Goal: Register for event/course

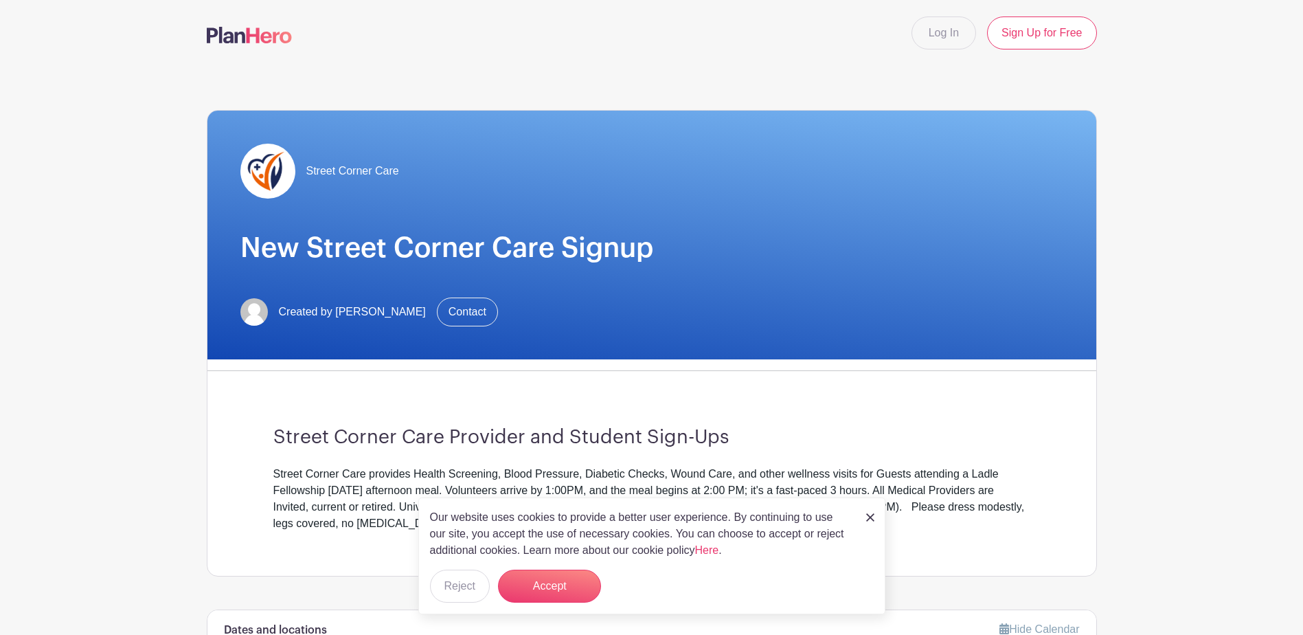
click at [864, 523] on div "Our website uses cookies to provide a better user experience. By continuing to …" at bounding box center [651, 555] width 467 height 117
click at [871, 518] on img at bounding box center [870, 517] width 8 height 8
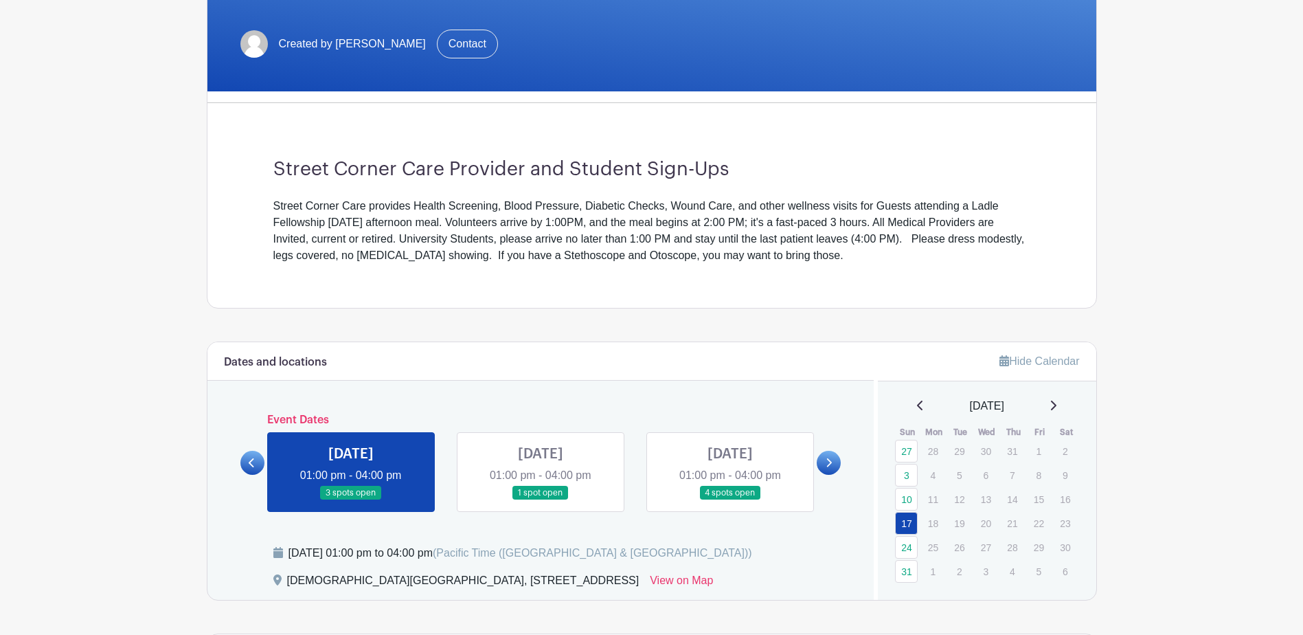
scroll to position [275, 0]
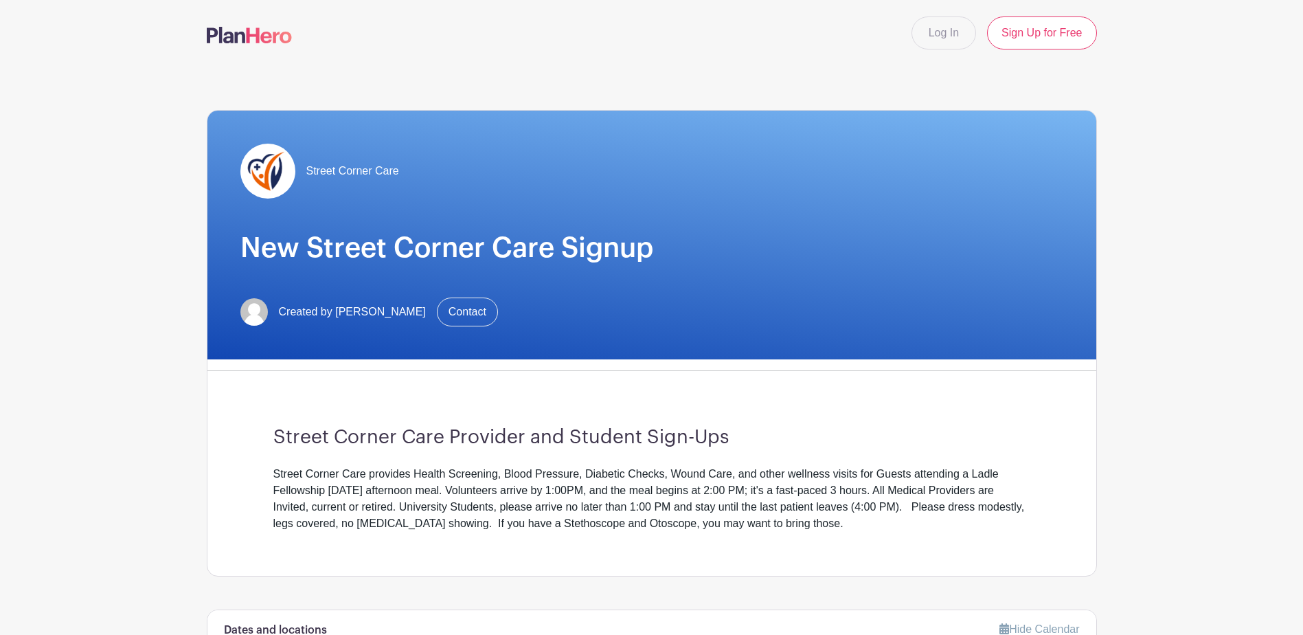
scroll to position [343, 0]
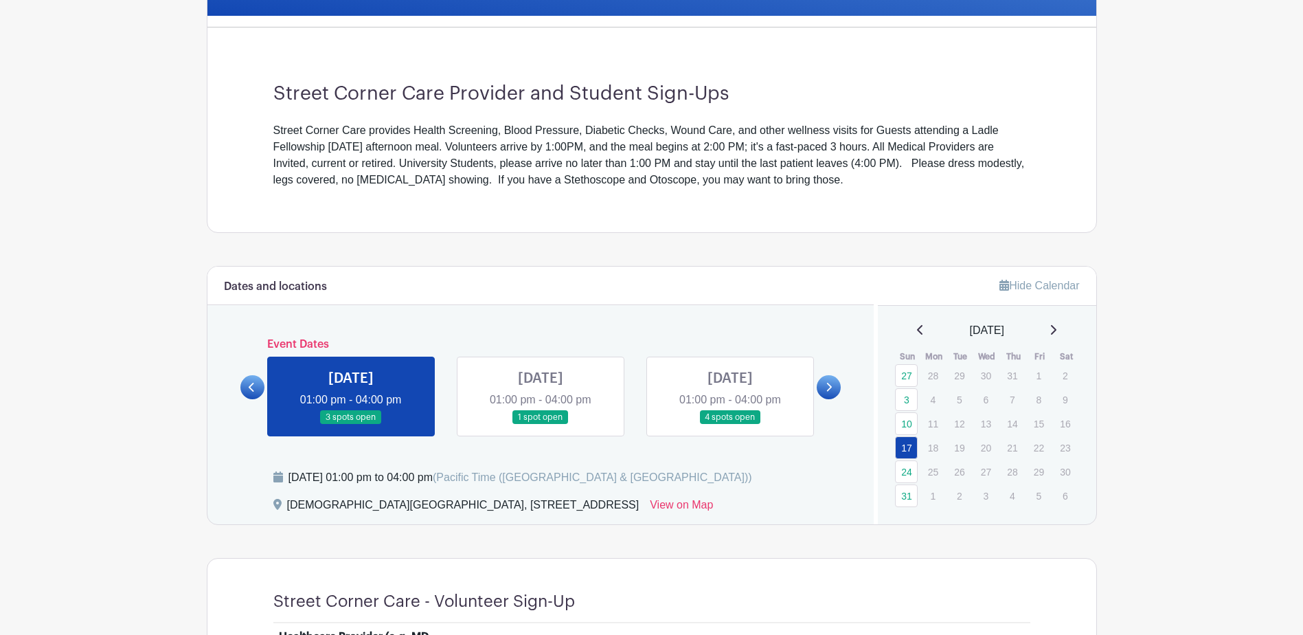
click at [833, 384] on link at bounding box center [829, 387] width 24 height 24
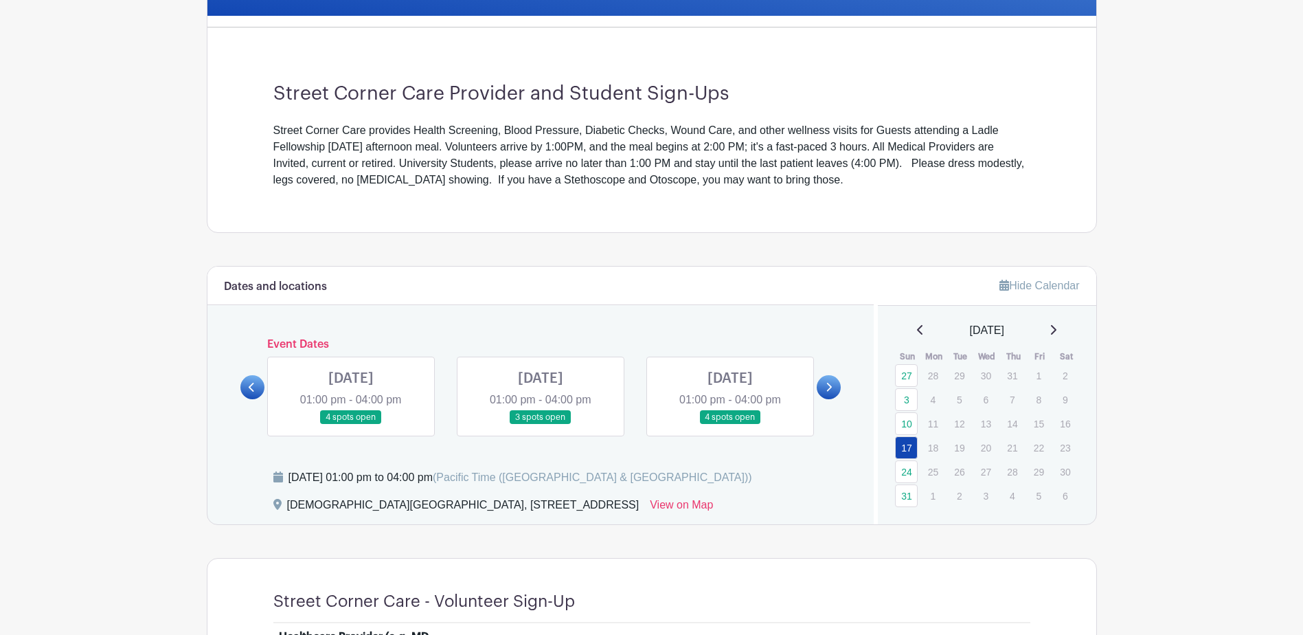
click at [833, 384] on link at bounding box center [829, 387] width 24 height 24
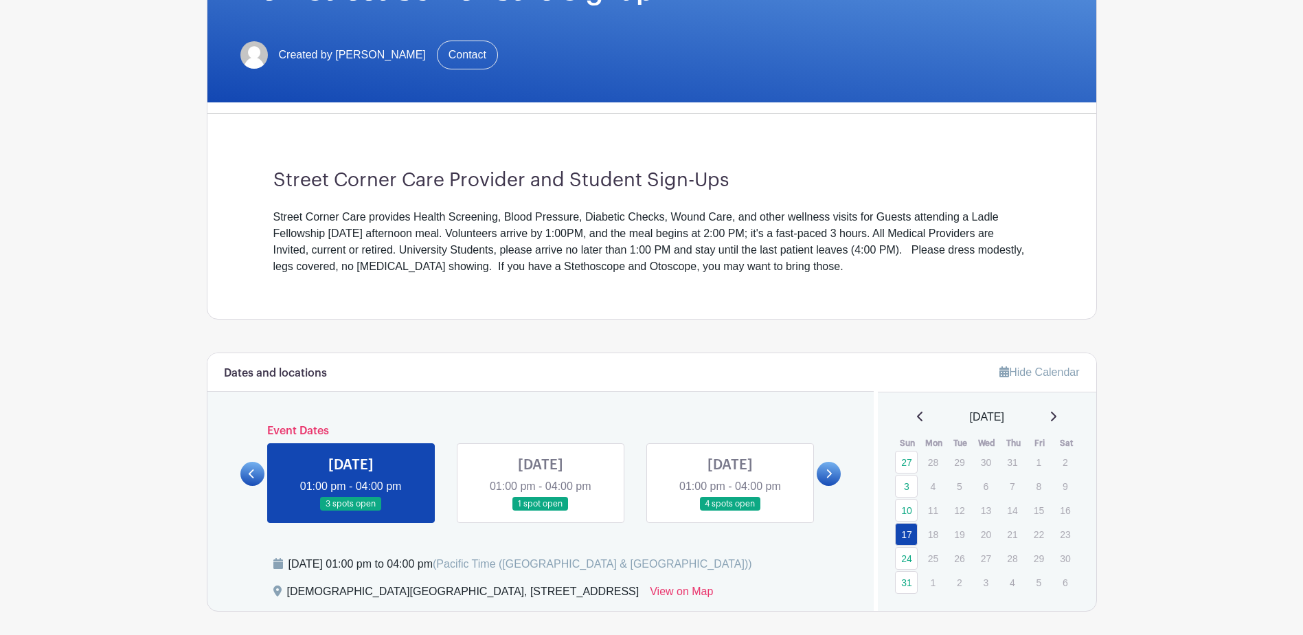
scroll to position [481, 0]
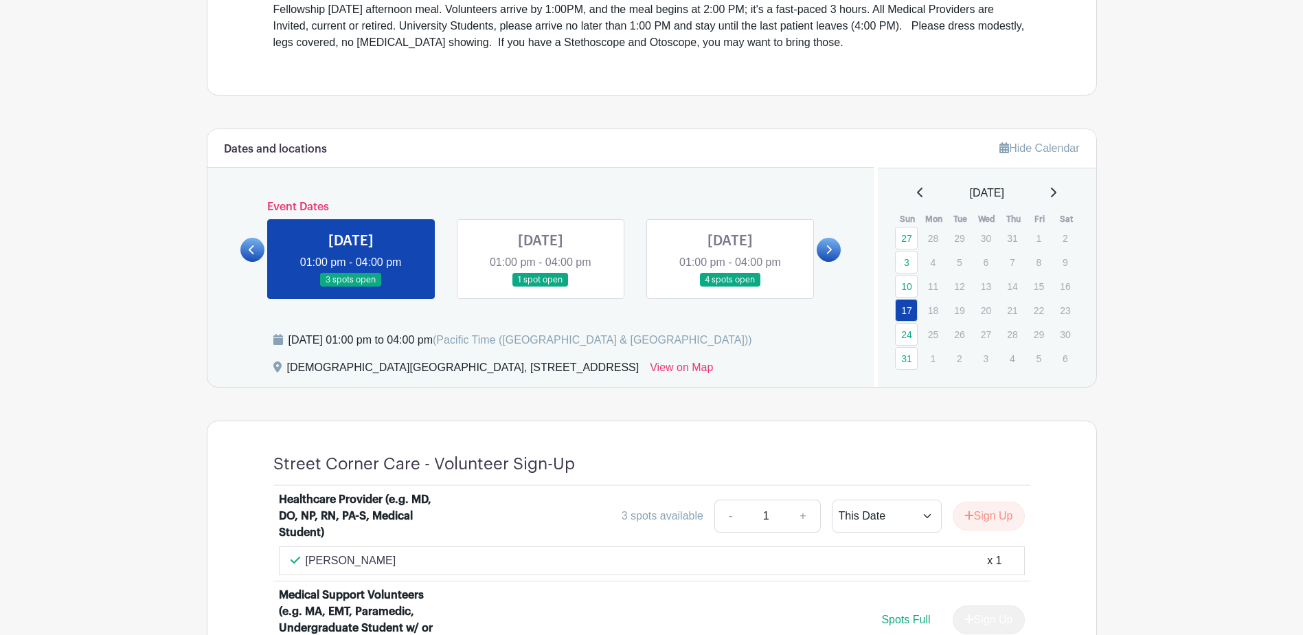
click at [830, 247] on icon at bounding box center [829, 249] width 5 height 9
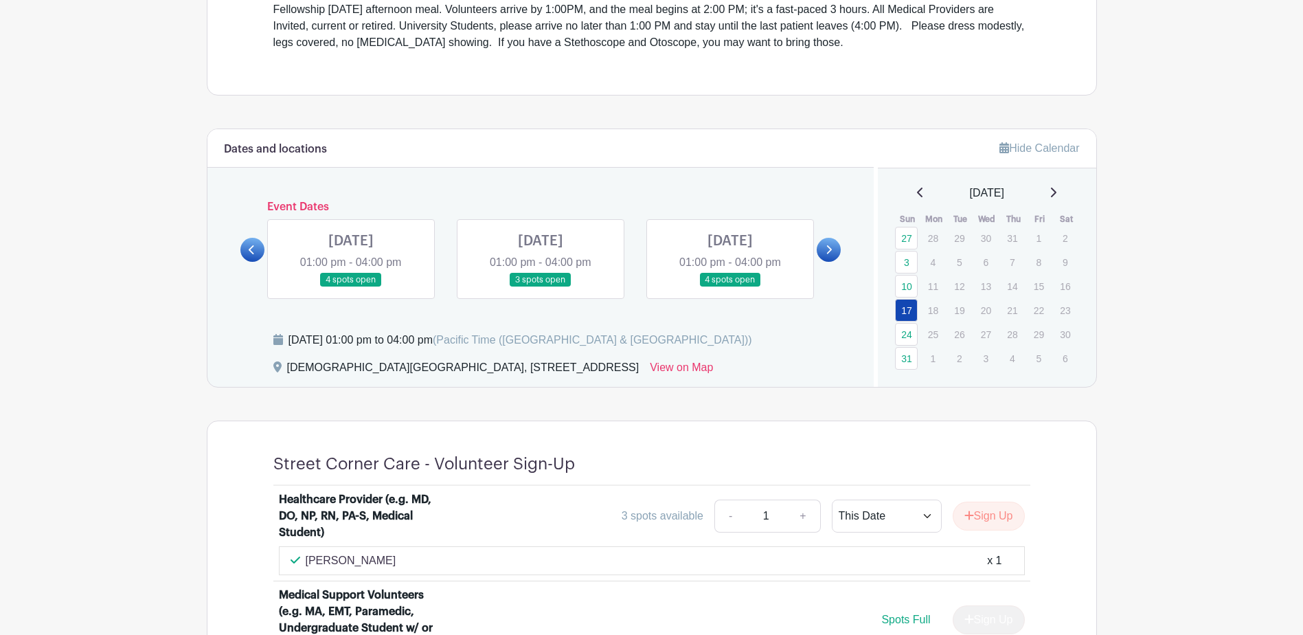
click at [830, 247] on icon at bounding box center [829, 249] width 5 height 9
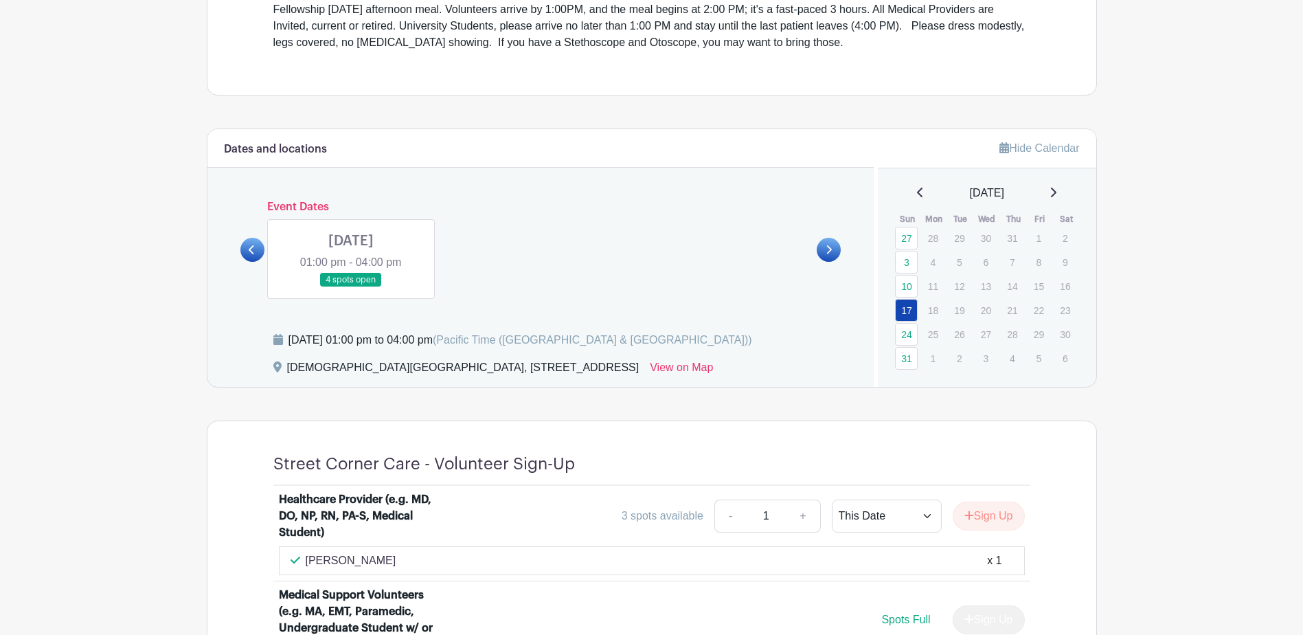
click at [1057, 193] on icon at bounding box center [1053, 193] width 5 height 10
click at [1050, 185] on div "[DATE]" at bounding box center [986, 193] width 185 height 16
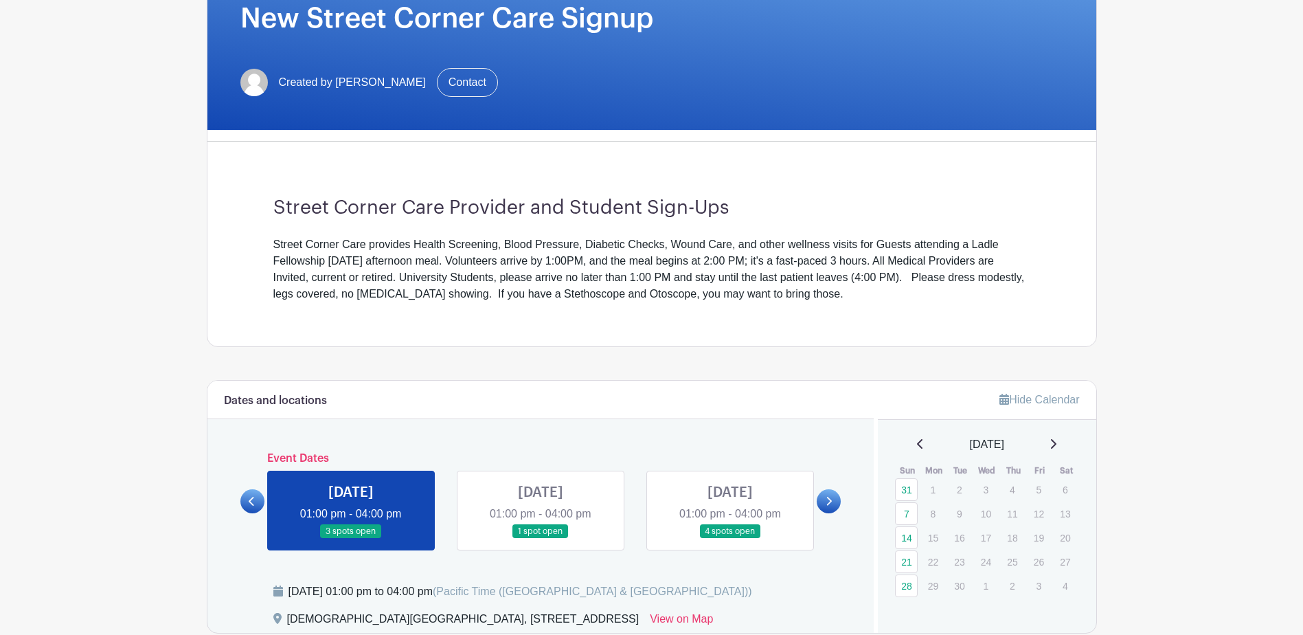
scroll to position [0, 0]
